Goal: Information Seeking & Learning: Learn about a topic

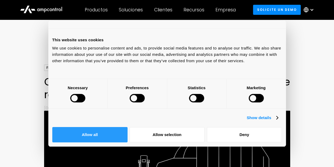
click at [128, 127] on button "Allow all" at bounding box center [89, 134] width 75 height 15
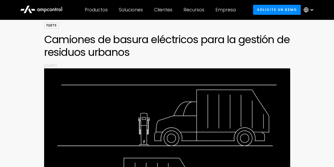
scroll to position [26, 0]
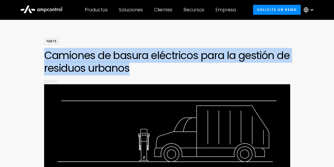
drag, startPoint x: 42, startPoint y: 53, endPoint x: 132, endPoint y: 70, distance: 92.2
click at [132, 70] on div "Fleets Camiones de basura eléctricos para la gestión de residuos urbanos By [DA…" at bounding box center [167, 144] width 334 height 213
click at [132, 70] on h1 "Camiones de basura eléctricos para la gestión de residuos urbanos" at bounding box center [167, 61] width 246 height 25
drag, startPoint x: 130, startPoint y: 69, endPoint x: 40, endPoint y: 55, distance: 90.9
click at [40, 55] on div "Fleets Camiones de basura eléctricos para la gestión de residuos urbanos By [DA…" at bounding box center [167, 144] width 334 height 213
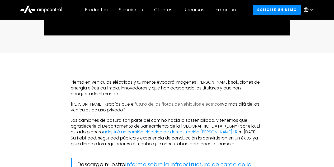
scroll to position [264, 0]
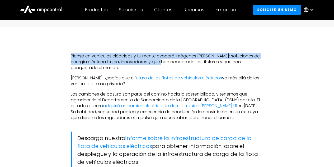
drag, startPoint x: 70, startPoint y: 55, endPoint x: 176, endPoint y: 59, distance: 105.3
click at [176, 59] on p "Piensa en vehículos eléctricos y tu mente evocará imágenes [PERSON_NAME]: soluc…" at bounding box center [167, 62] width 193 height 18
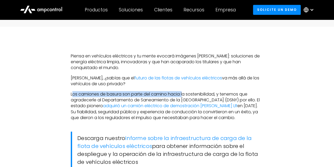
drag, startPoint x: 73, startPoint y: 91, endPoint x: 185, endPoint y: 94, distance: 111.9
click at [185, 94] on p "Los camiones de basura son parte del camino hacia la sostenibilidad, y tenemos …" at bounding box center [167, 106] width 193 height 30
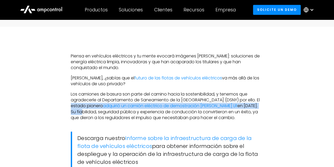
drag, startPoint x: 69, startPoint y: 106, endPoint x: 262, endPoint y: 106, distance: 193.6
click at [262, 106] on p "Los camiones de basura son parte del camino hacia la sostenibilidad, y tenemos …" at bounding box center [167, 106] width 193 height 30
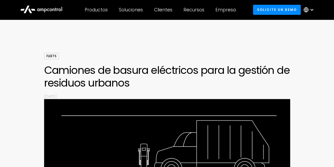
scroll to position [0, 0]
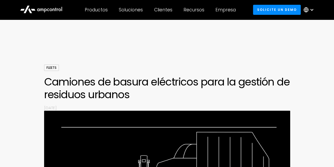
drag, startPoint x: 53, startPoint y: 107, endPoint x: 45, endPoint y: 106, distance: 7.4
click at [45, 106] on p "[DATE]" at bounding box center [167, 108] width 246 height 6
click at [55, 84] on h1 "Camiones de basura eléctricos para la gestión de residuos urbanos" at bounding box center [167, 87] width 246 height 25
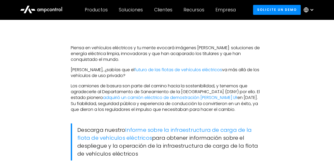
scroll to position [264, 0]
